Goal: Complete application form

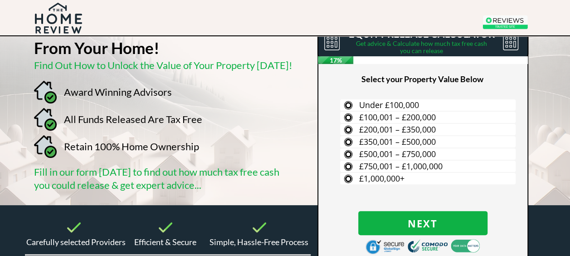
scroll to position [54, 0]
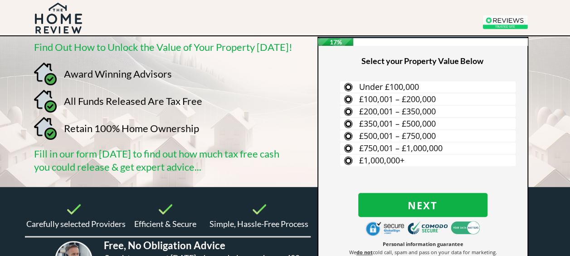
click at [277, 176] on div at bounding box center [285, 84] width 559 height 205
click at [349, 135] on label "£500,001 – £750,000" at bounding box center [427, 135] width 175 height 11
click at [0, 0] on input "£500,001 – £750,000" at bounding box center [0, 0] width 0 height 0
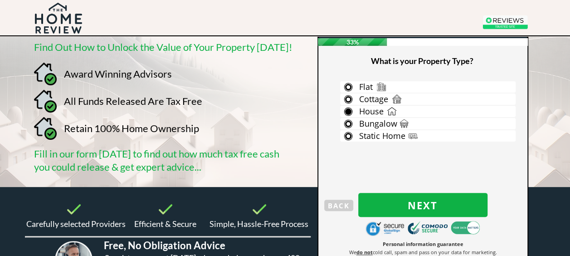
click at [375, 109] on span "House" at bounding box center [371, 111] width 24 height 11
click at [0, 0] on input "House" at bounding box center [0, 0] width 0 height 0
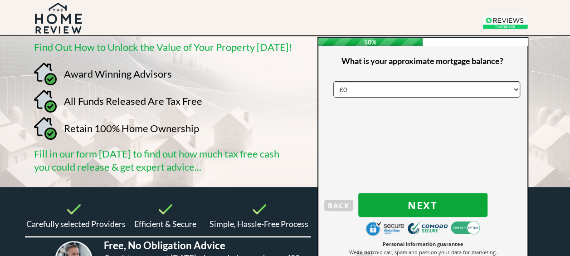
click at [406, 203] on span "Next" at bounding box center [422, 205] width 129 height 12
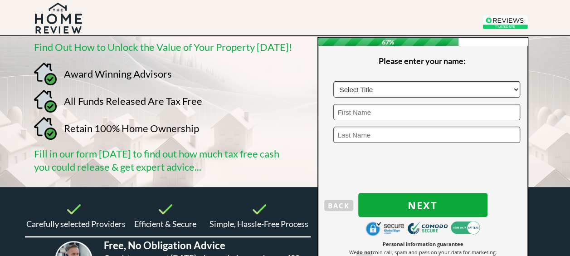
click at [406, 203] on span "Next" at bounding box center [422, 205] width 129 height 12
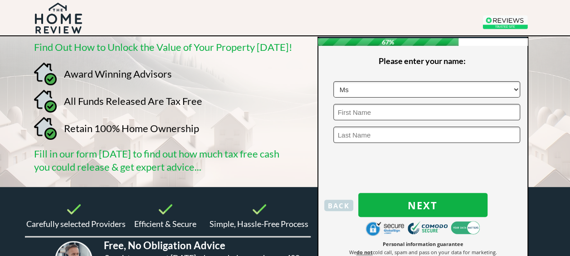
select select "Miss"
